Goal: Task Accomplishment & Management: Manage account settings

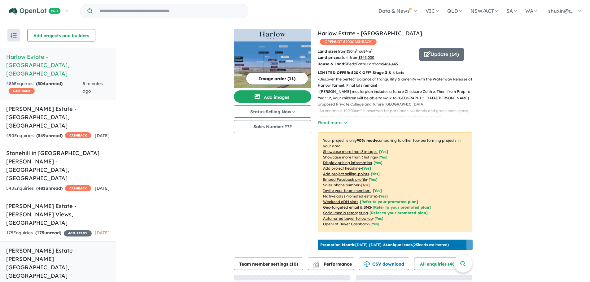
click at [37, 282] on strong "( 5 unread)" at bounding box center [41, 286] width 21 height 6
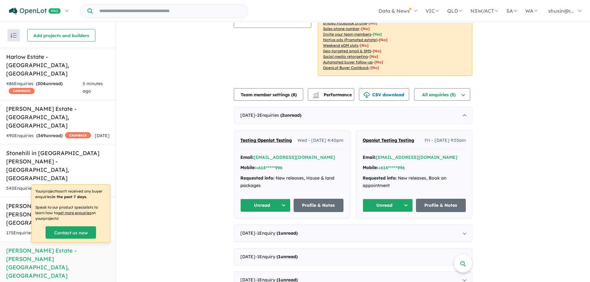
scroll to position [104, 0]
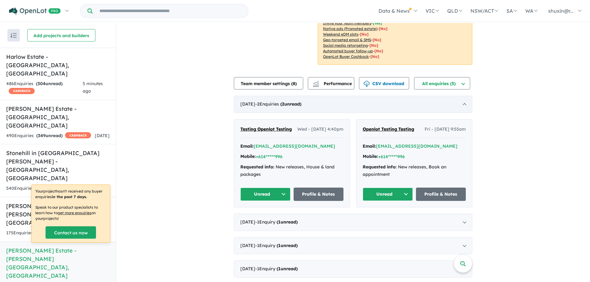
click at [384, 100] on div "August 2025 - 2 Enquir ies ( 2 unread)" at bounding box center [353, 104] width 239 height 17
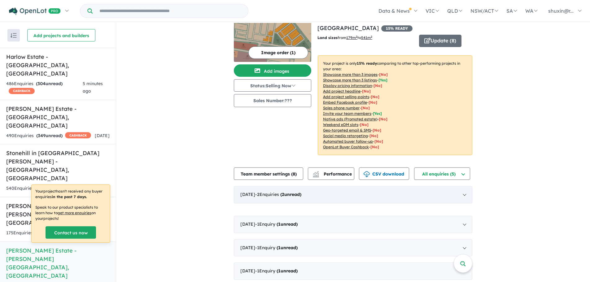
scroll to position [2, 0]
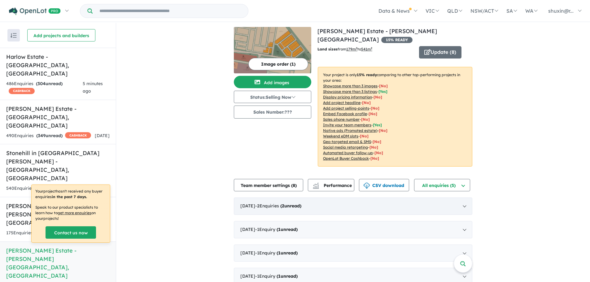
click at [298, 198] on div "August 2025 - 2 Enquir ies ( 2 unread)" at bounding box center [353, 206] width 239 height 17
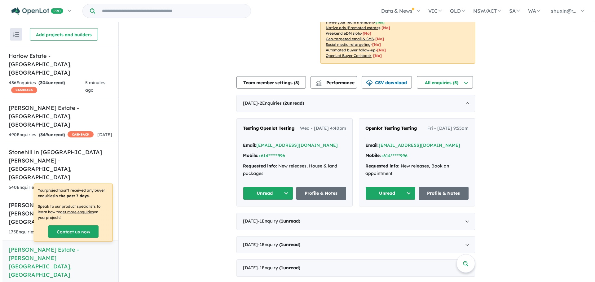
scroll to position [0, 0]
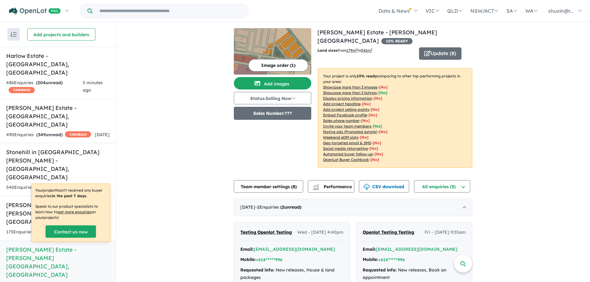
click at [288, 116] on button "Sales Number: ???" at bounding box center [272, 113] width 77 height 13
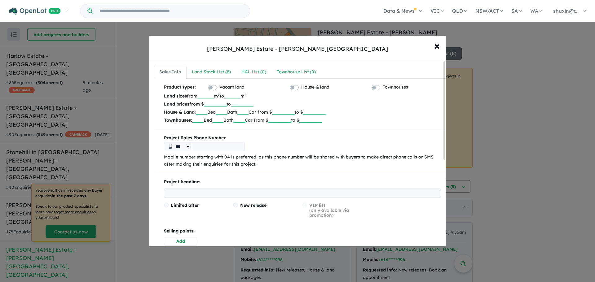
click at [235, 144] on input "tel" at bounding box center [218, 146] width 54 height 9
click at [185, 145] on select "***" at bounding box center [177, 146] width 27 height 9
click at [189, 144] on select "***" at bounding box center [177, 146] width 27 height 9
click at [185, 148] on select "***" at bounding box center [177, 146] width 27 height 9
click at [188, 144] on select "***" at bounding box center [177, 146] width 27 height 9
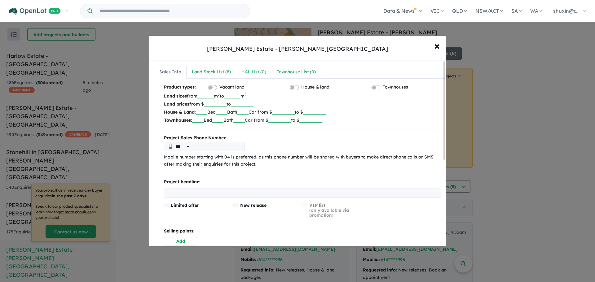
click at [291, 146] on div "***" at bounding box center [302, 146] width 277 height 9
click at [305, 137] on b "Project Sales Phone Number" at bounding box center [302, 137] width 277 height 7
click at [304, 138] on b "Project Sales Phone Number" at bounding box center [302, 137] width 277 height 7
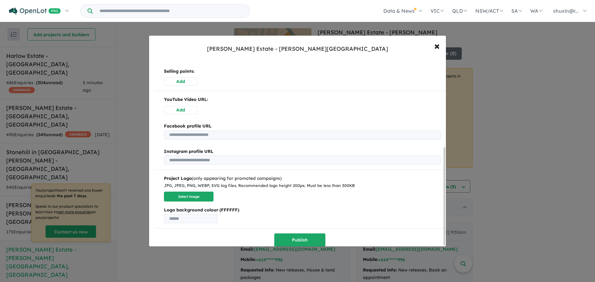
scroll to position [165, 0]
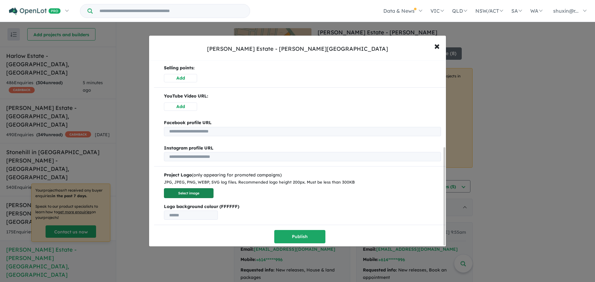
click at [211, 193] on button "Select image" at bounding box center [189, 193] width 50 height 10
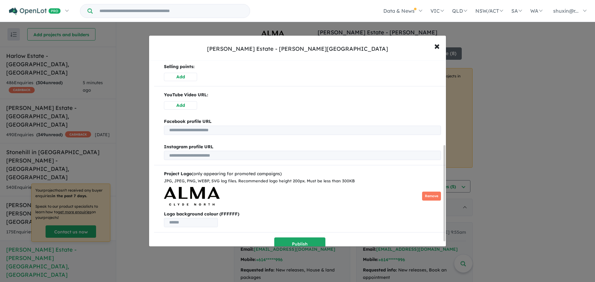
click at [190, 219] on input "text" at bounding box center [191, 222] width 54 height 9
click at [182, 221] on input "text" at bounding box center [191, 222] width 54 height 9
type input "******"
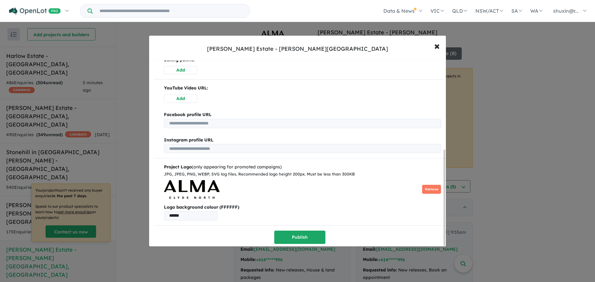
scroll to position [173, 0]
click at [286, 238] on button "Publish" at bounding box center [299, 237] width 51 height 13
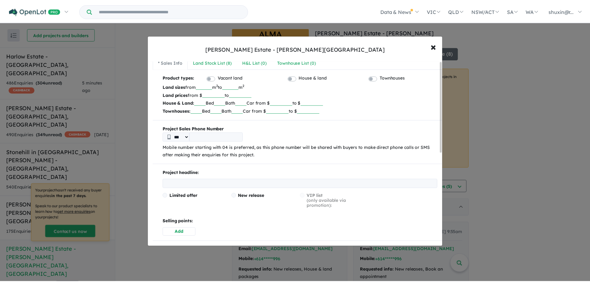
scroll to position [0, 0]
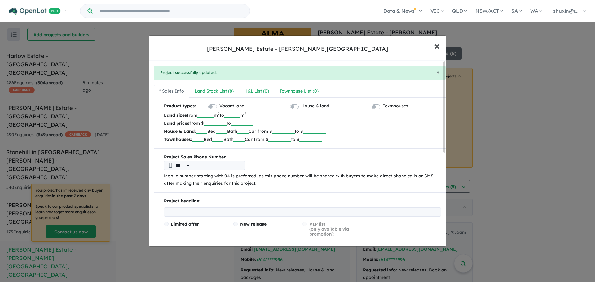
click at [441, 44] on button "× Close" at bounding box center [437, 45] width 18 height 17
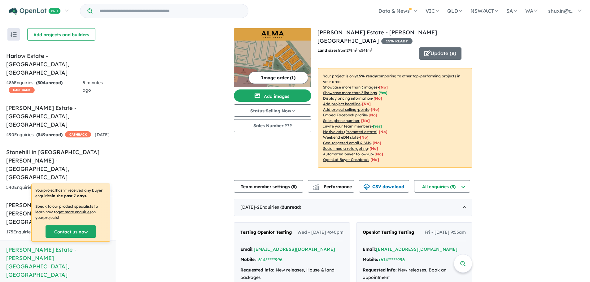
click at [222, 140] on div "View 6 projects in your account [PERSON_NAME][GEOGRAPHIC_DATA] - [GEOGRAPHIC_DA…" at bounding box center [353, 204] width 474 height 365
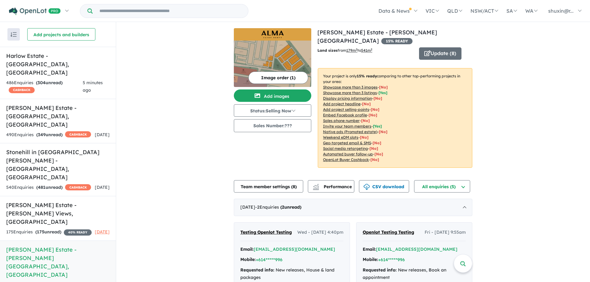
click at [187, 161] on div "View 6 projects in your account [PERSON_NAME][GEOGRAPHIC_DATA] - [GEOGRAPHIC_DA…" at bounding box center [353, 204] width 474 height 365
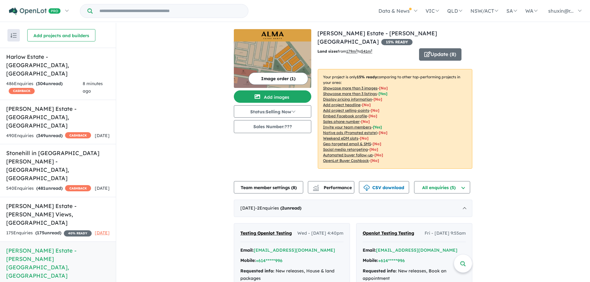
click at [266, 42] on img at bounding box center [272, 65] width 77 height 46
click at [189, 146] on div "View 6 projects in your account [PERSON_NAME][GEOGRAPHIC_DATA] - [GEOGRAPHIC_DA…" at bounding box center [353, 205] width 474 height 365
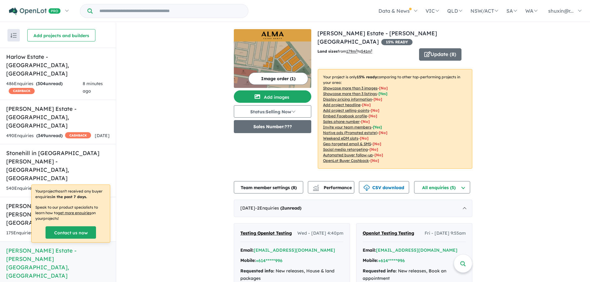
click at [279, 125] on button "Sales Number: ???" at bounding box center [272, 126] width 77 height 13
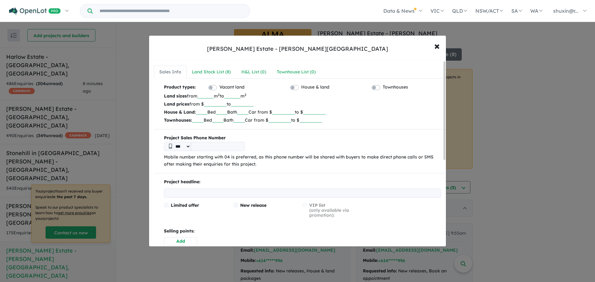
click at [222, 143] on input "tel" at bounding box center [218, 146] width 54 height 9
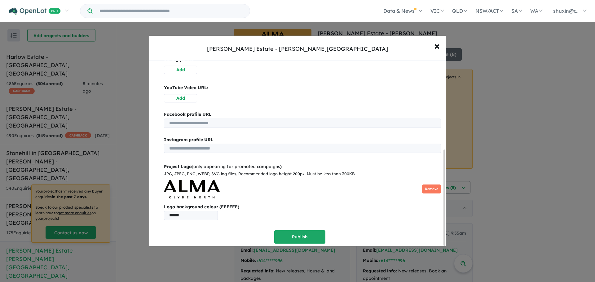
scroll to position [80, 0]
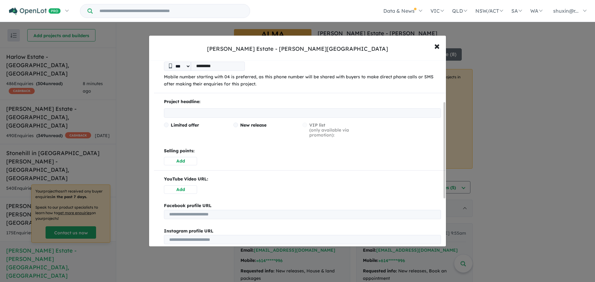
type input "*********"
click at [183, 157] on button "Add" at bounding box center [180, 161] width 33 height 8
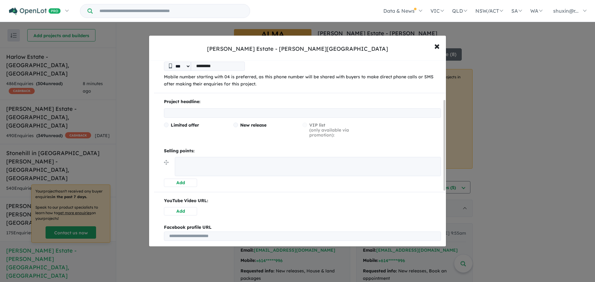
click at [232, 160] on textarea at bounding box center [308, 166] width 266 height 19
click at [236, 149] on p "Selling points:" at bounding box center [302, 150] width 277 height 7
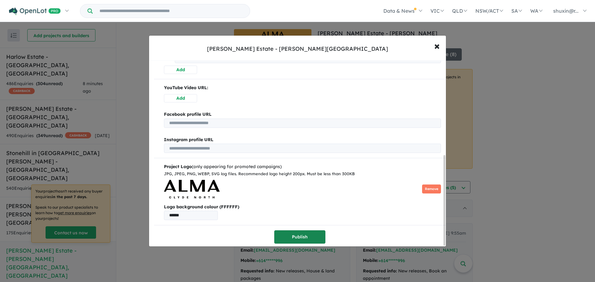
click at [290, 233] on button "Publish" at bounding box center [299, 237] width 51 height 13
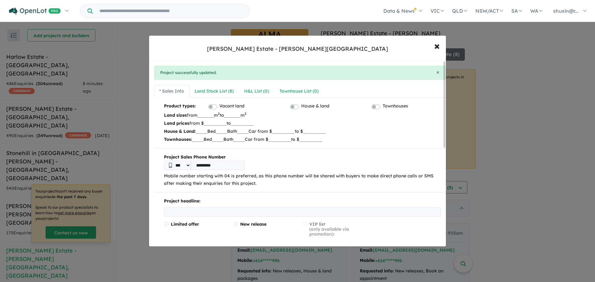
click at [211, 121] on input "number" at bounding box center [215, 123] width 23 height 6
click at [253, 123] on input "number" at bounding box center [242, 123] width 23 height 6
click at [223, 122] on input "number" at bounding box center [215, 123] width 23 height 6
click at [240, 122] on input "number" at bounding box center [242, 123] width 23 height 6
click at [205, 129] on input "text" at bounding box center [201, 131] width 11 height 6
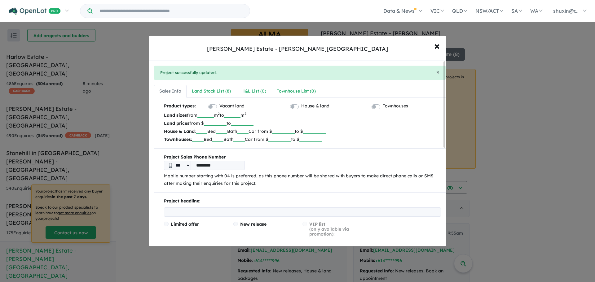
click at [316, 163] on div "*** *********" at bounding box center [302, 165] width 277 height 9
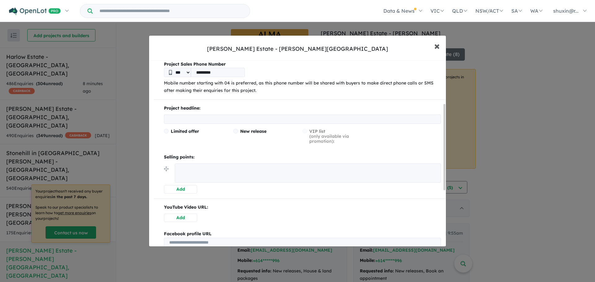
click at [434, 52] on span "×" at bounding box center [437, 45] width 6 height 13
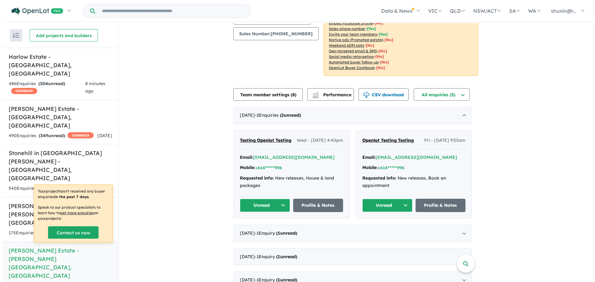
scroll to position [0, 0]
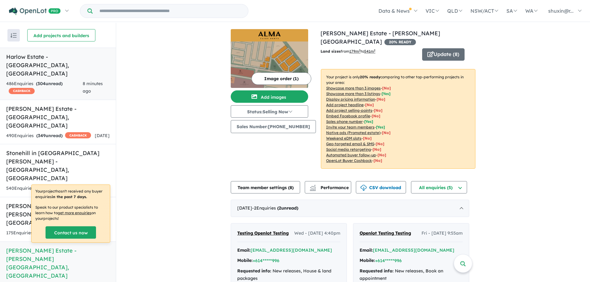
click at [65, 80] on div "486 Enquir ies ( 304 unread) CASHBACK" at bounding box center [44, 87] width 77 height 15
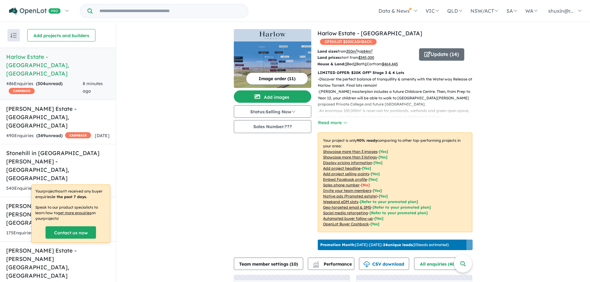
click at [286, 169] on div "Image order ( 11 ) Add images Status: Selling Now In Planning Coming Soon Selli…" at bounding box center [276, 141] width 84 height 224
click at [333, 119] on button "Read more" at bounding box center [332, 122] width 29 height 7
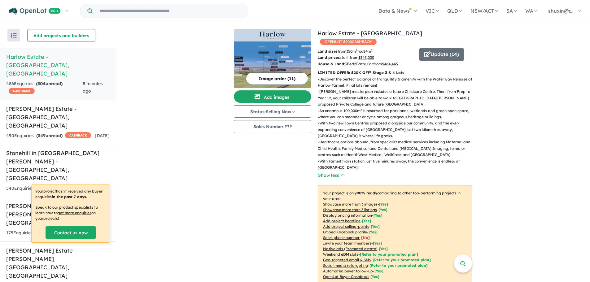
click at [304, 151] on div "Image order ( 11 ) Add images Status: Selling Now In Planning Coming Soon Selli…" at bounding box center [276, 167] width 84 height 276
click at [375, 70] on p "LIMITED OFFER: $20K OFF* Stage 3 & 4 Lots" at bounding box center [395, 73] width 155 height 6
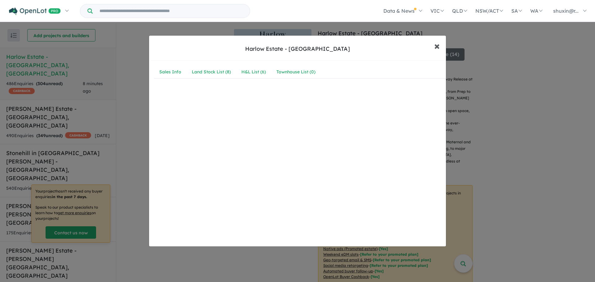
click at [433, 45] on button "× Close" at bounding box center [437, 45] width 18 height 17
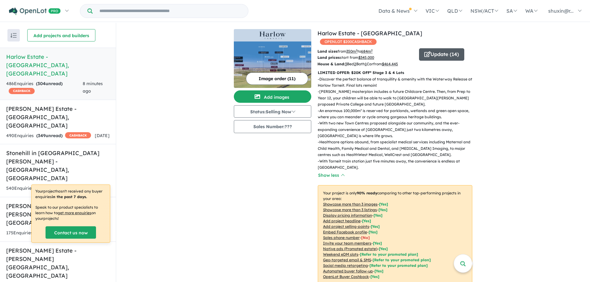
click at [437, 50] on button "Update ( 14 )" at bounding box center [441, 54] width 45 height 12
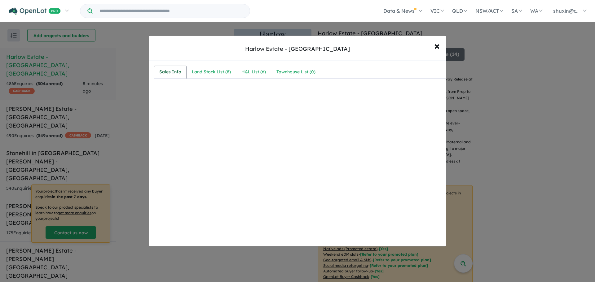
click at [179, 74] on div "Sales Info" at bounding box center [170, 71] width 22 height 7
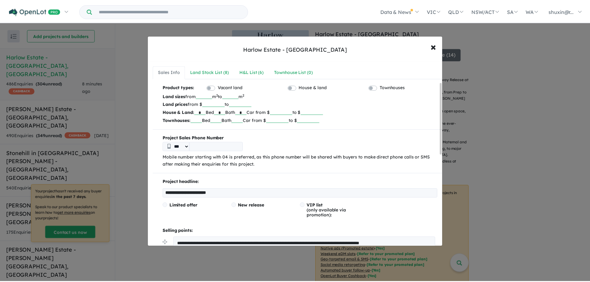
scroll to position [93, 0]
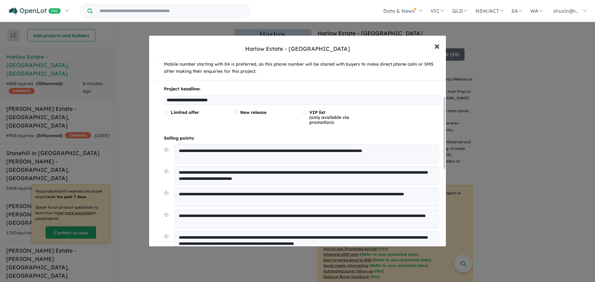
click at [441, 45] on button "× Close" at bounding box center [437, 45] width 18 height 17
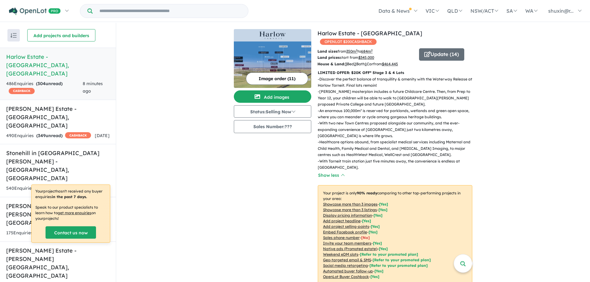
click at [143, 174] on div "View 6 projects in your account Harlow Estate - [GEOGRAPHIC_DATA] OPENLOT $ 200…" at bounding box center [353, 213] width 474 height 381
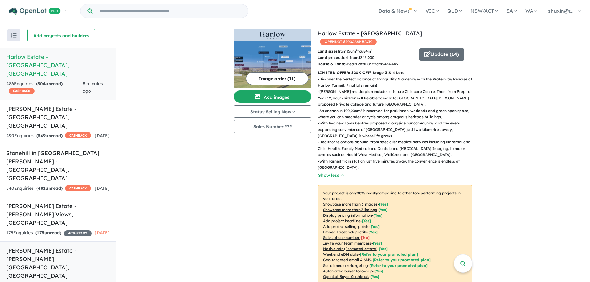
click at [41, 247] on h5 "[PERSON_NAME] Estate - [PERSON_NAME][GEOGRAPHIC_DATA] , [GEOGRAPHIC_DATA]" at bounding box center [57, 263] width 103 height 33
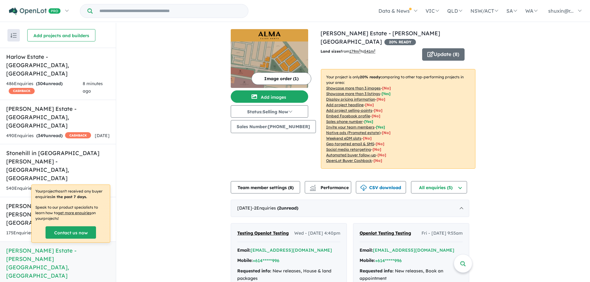
click at [154, 160] on div "View 6 projects in your account [PERSON_NAME][GEOGRAPHIC_DATA] - [GEOGRAPHIC_DA…" at bounding box center [353, 205] width 474 height 365
click at [208, 126] on div "View 6 projects in your account [PERSON_NAME][GEOGRAPHIC_DATA] - [GEOGRAPHIC_DA…" at bounding box center [353, 205] width 474 height 365
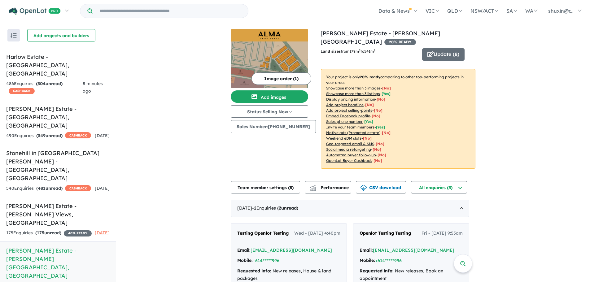
click at [186, 183] on div "View 6 projects in your account [PERSON_NAME][GEOGRAPHIC_DATA] - [GEOGRAPHIC_DA…" at bounding box center [353, 205] width 474 height 365
click at [75, 80] on div "486 Enquir ies ( 304 unread) CASHBACK" at bounding box center [44, 87] width 77 height 15
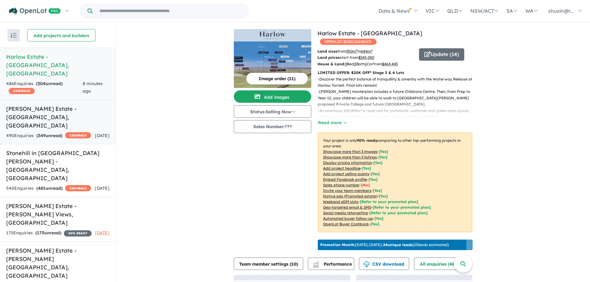
click at [71, 132] on div "490 Enquir ies ( 349 unread) CASHBACK" at bounding box center [48, 135] width 85 height 7
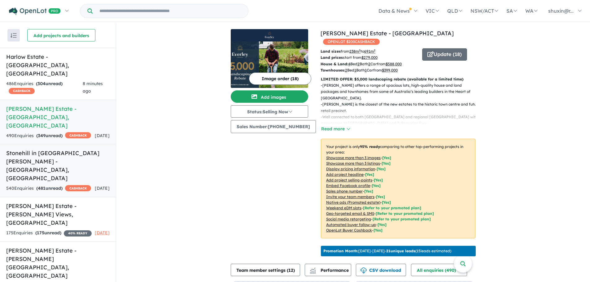
click at [65, 149] on h5 "Stonehill in [GEOGRAPHIC_DATA][PERSON_NAME] - [GEOGRAPHIC_DATA] , [GEOGRAPHIC_D…" at bounding box center [57, 165] width 103 height 33
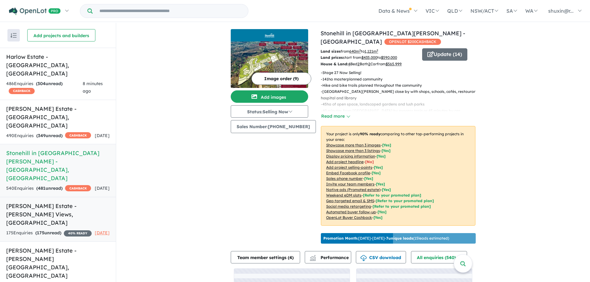
click at [65, 202] on h5 "[PERSON_NAME] Estate - [PERSON_NAME][GEOGRAPHIC_DATA] , [GEOGRAPHIC_DATA]" at bounding box center [57, 214] width 103 height 25
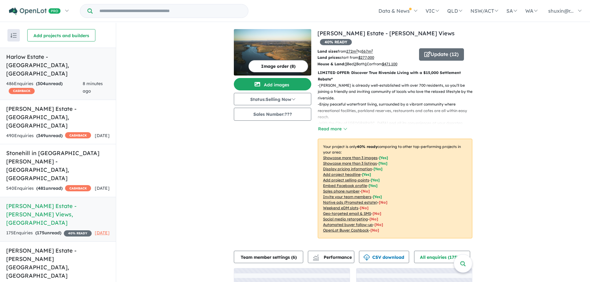
click at [72, 80] on div "486 Enquir ies ( 304 unread) CASHBACK" at bounding box center [44, 87] width 77 height 15
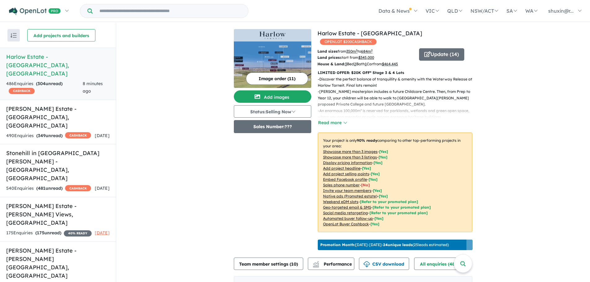
click at [282, 131] on button "Sales Number: ???" at bounding box center [272, 126] width 77 height 13
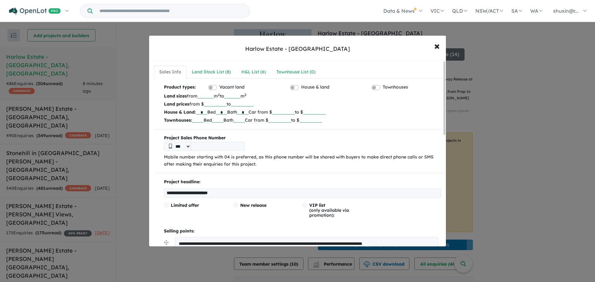
click at [208, 144] on input "tel" at bounding box center [218, 146] width 54 height 9
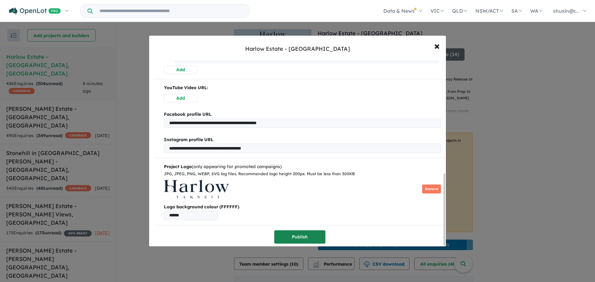
type input "*********"
click at [310, 232] on button "Publish" at bounding box center [299, 237] width 51 height 13
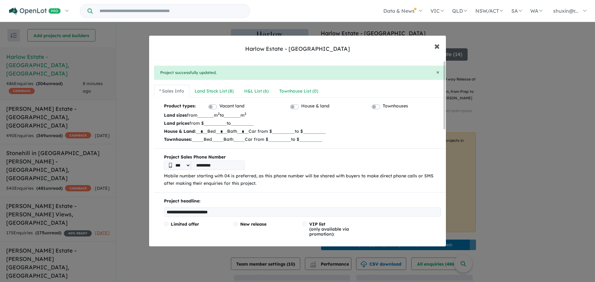
click at [443, 47] on button "× Close" at bounding box center [437, 45] width 18 height 17
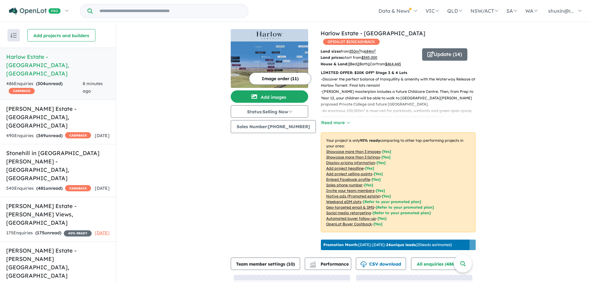
click at [165, 110] on div "View 6 projects in your account Harlow Estate - [GEOGRAPHIC_DATA] OPENLOT $ 200…" at bounding box center [353, 187] width 474 height 328
click at [60, 100] on link "[PERSON_NAME] Estate - [GEOGRAPHIC_DATA] , [GEOGRAPHIC_DATA] 490 Enquir ies ( 3…" at bounding box center [58, 122] width 116 height 45
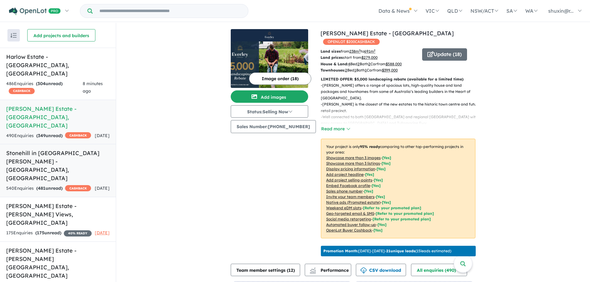
click at [54, 149] on h5 "Stonehill in [GEOGRAPHIC_DATA][PERSON_NAME] - [GEOGRAPHIC_DATA] , [GEOGRAPHIC_D…" at bounding box center [57, 165] width 103 height 33
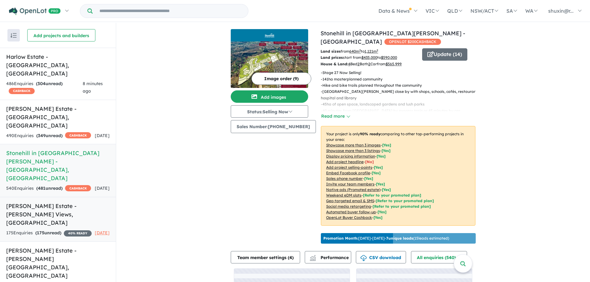
click at [52, 202] on h5 "[PERSON_NAME] Estate - [PERSON_NAME][GEOGRAPHIC_DATA] , [GEOGRAPHIC_DATA]" at bounding box center [57, 214] width 103 height 25
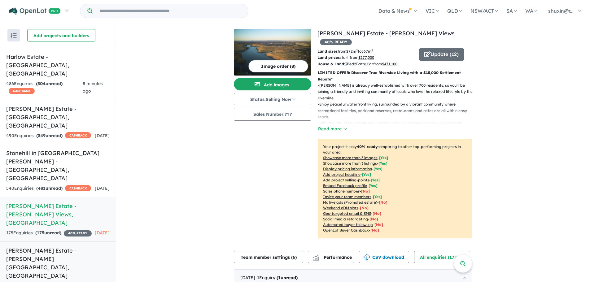
click at [33, 242] on link "[PERSON_NAME] Estate - [PERSON_NAME][GEOGRAPHIC_DATA] , [GEOGRAPHIC_DATA] 5 Enq…" at bounding box center [58, 268] width 116 height 53
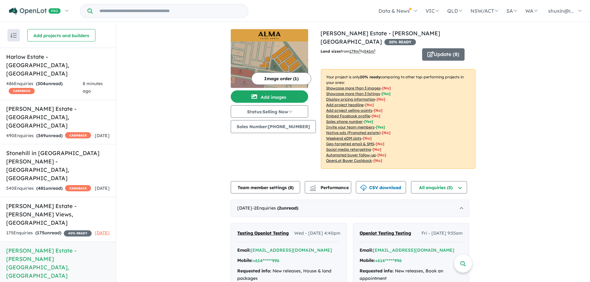
click at [374, 75] on b "20 % ready" at bounding box center [370, 77] width 20 height 5
click at [287, 48] on img at bounding box center [269, 65] width 77 height 46
click at [159, 110] on div "View 6 projects in your account [PERSON_NAME][GEOGRAPHIC_DATA] - [GEOGRAPHIC_DA…" at bounding box center [353, 205] width 474 height 365
click at [351, 54] on div "Land sizes from 179 m 2 to 541 m 2 Update ( 8 ) Your project is only 20 % ready…" at bounding box center [398, 110] width 155 height 125
